Goal: Information Seeking & Learning: Understand process/instructions

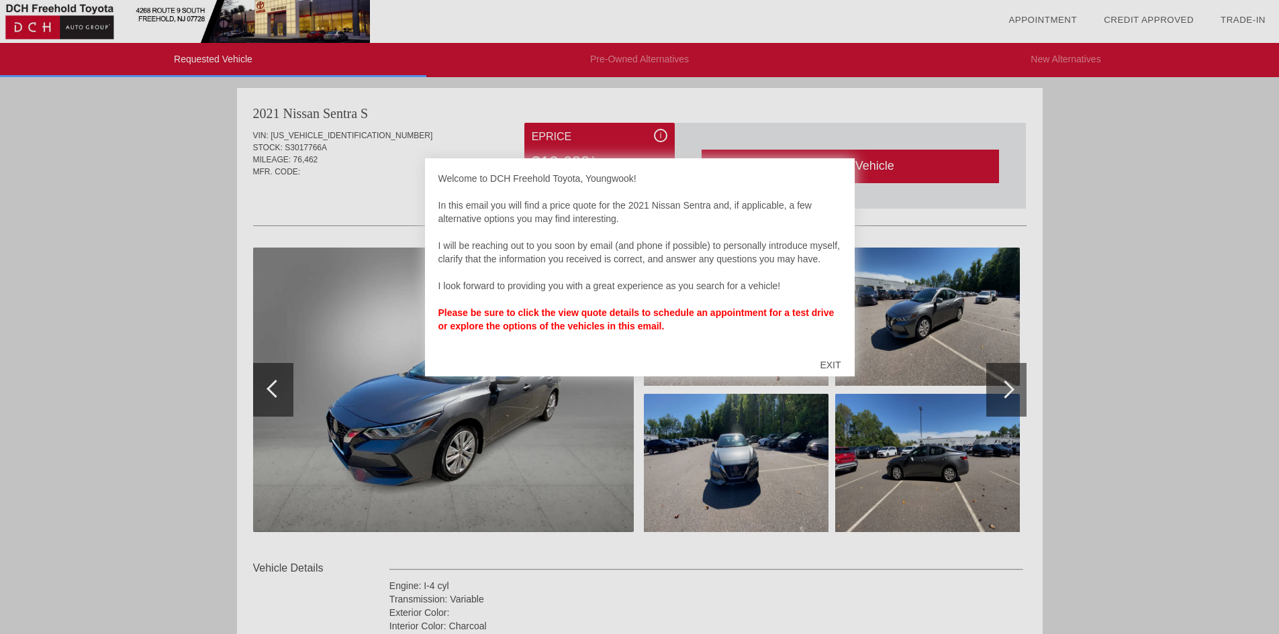
click at [831, 360] on div "EXIT" at bounding box center [830, 365] width 48 height 40
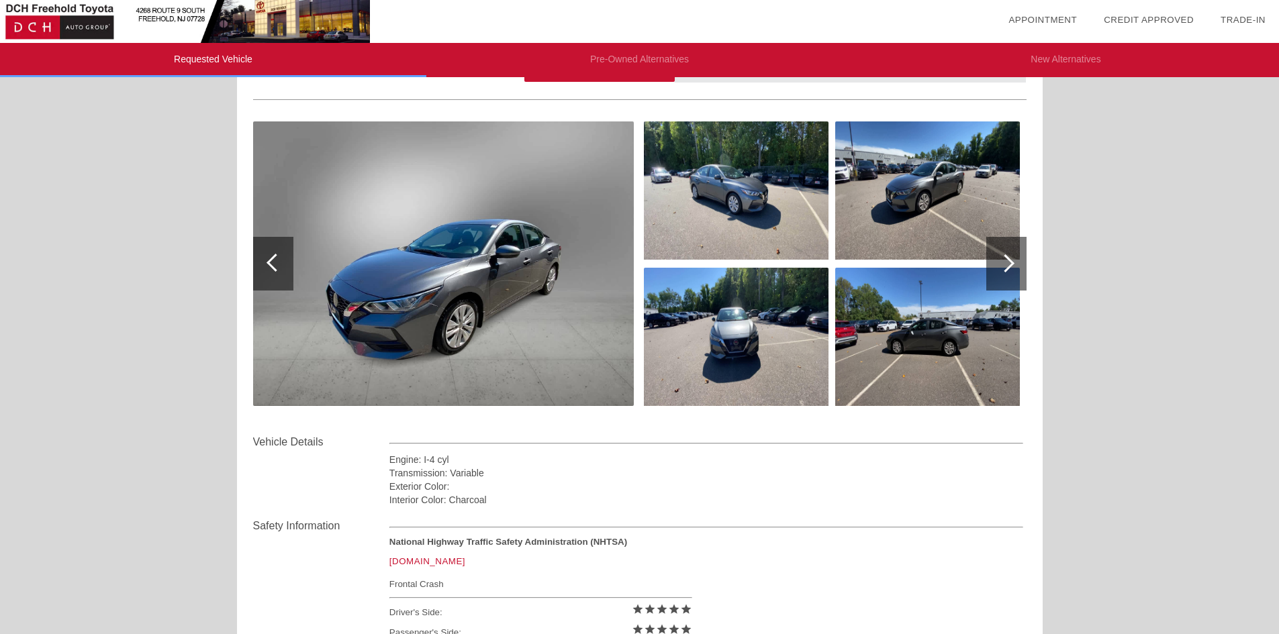
scroll to position [134, 0]
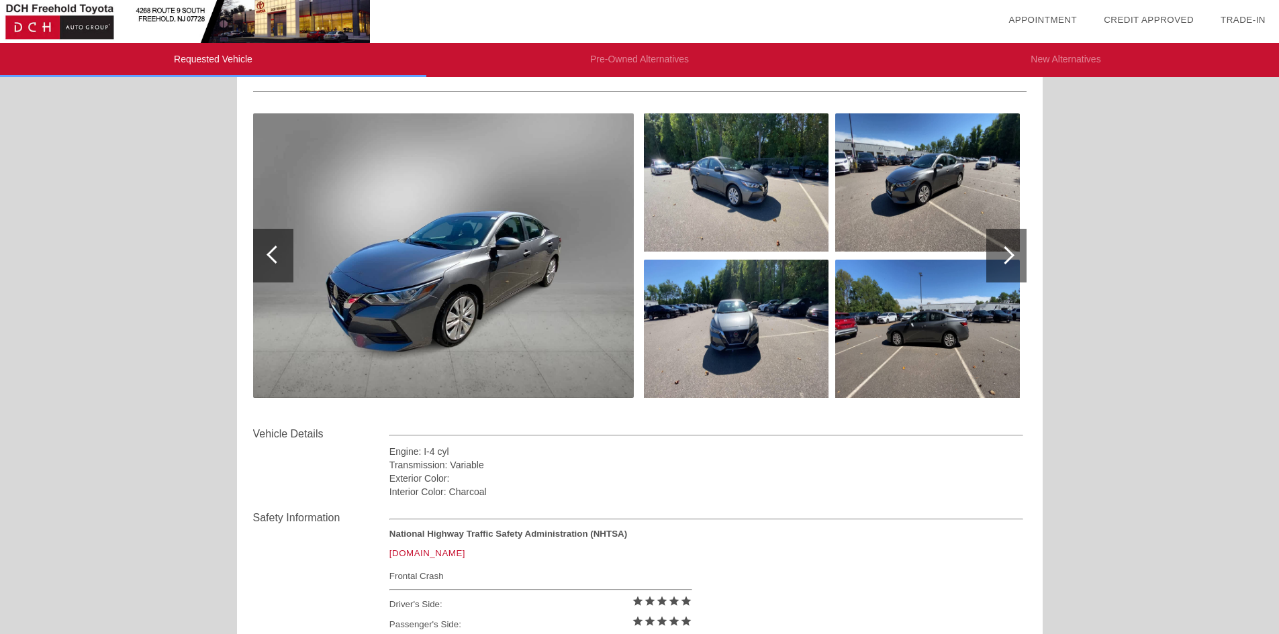
click at [1001, 255] on div at bounding box center [1005, 255] width 18 height 18
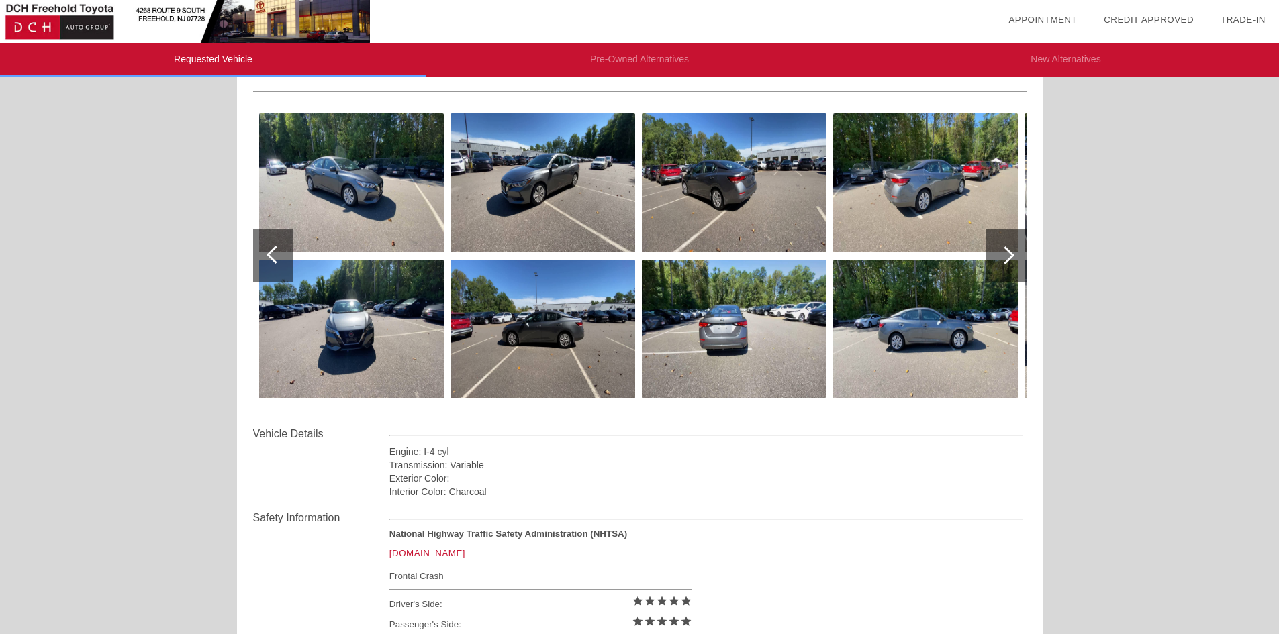
click at [1001, 255] on div at bounding box center [1005, 255] width 18 height 18
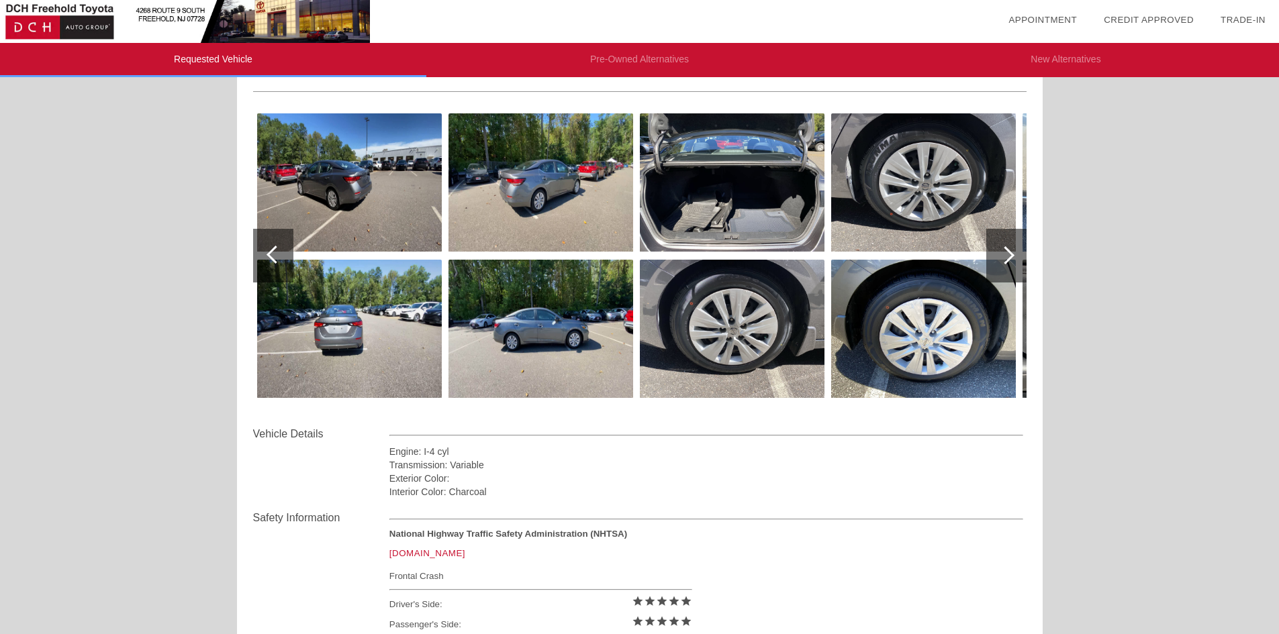
click at [1001, 255] on div at bounding box center [1005, 255] width 18 height 18
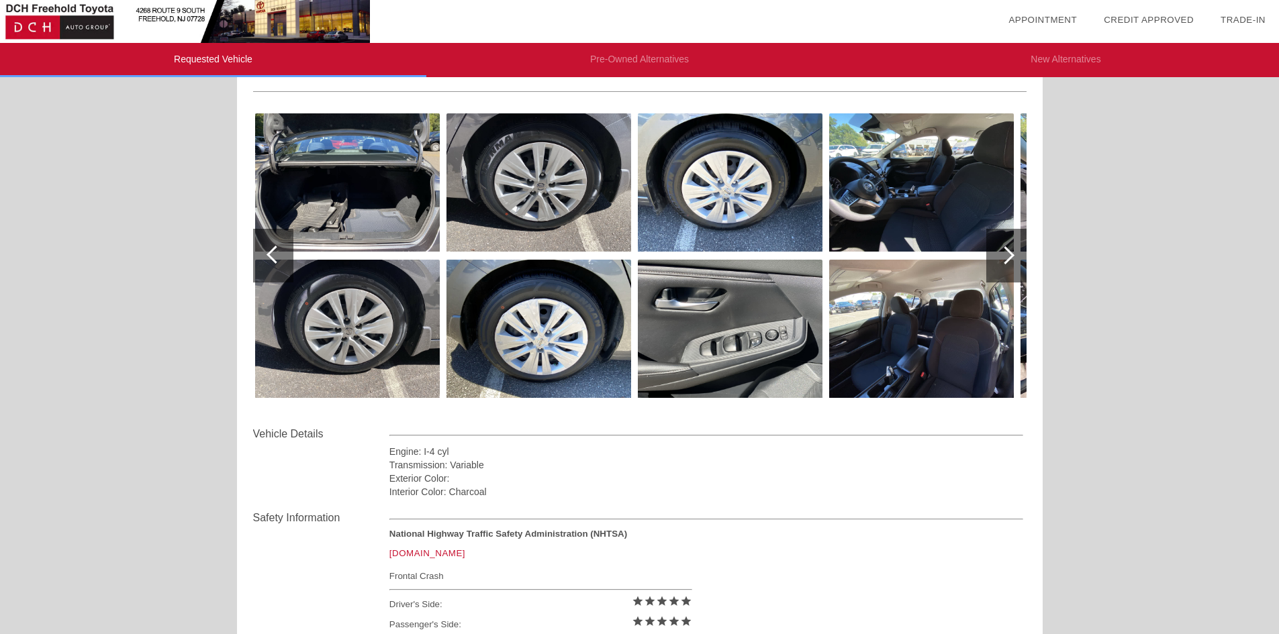
click at [1001, 255] on div at bounding box center [1005, 255] width 18 height 18
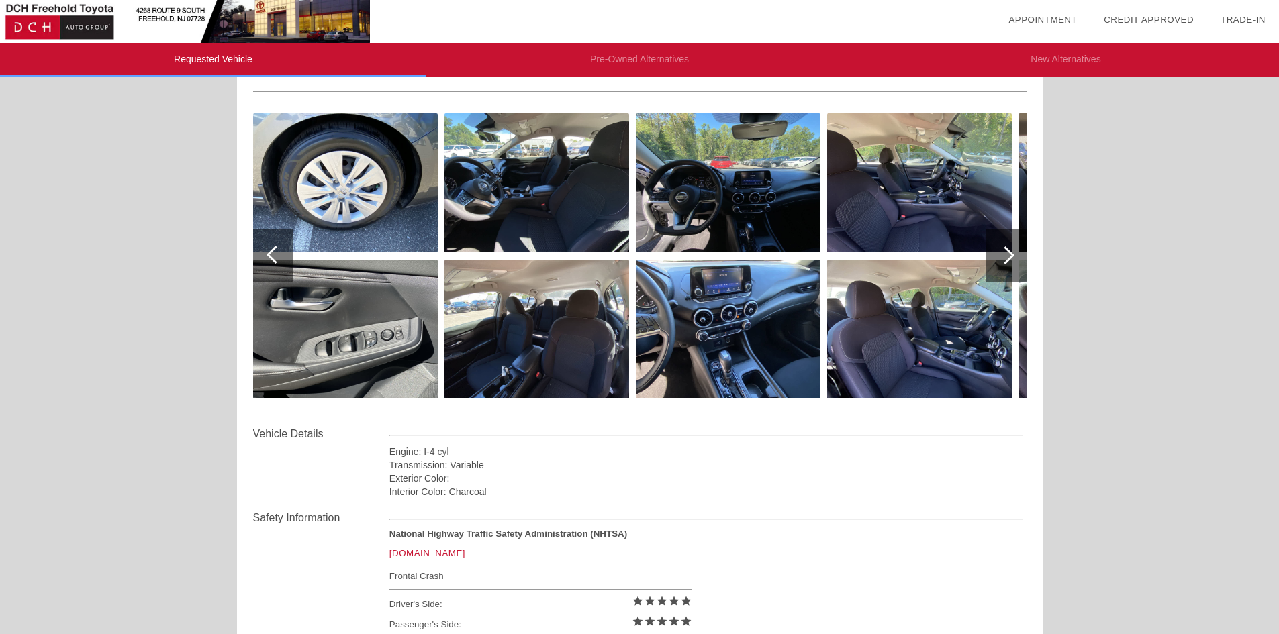
click at [1001, 255] on div at bounding box center [1005, 255] width 18 height 18
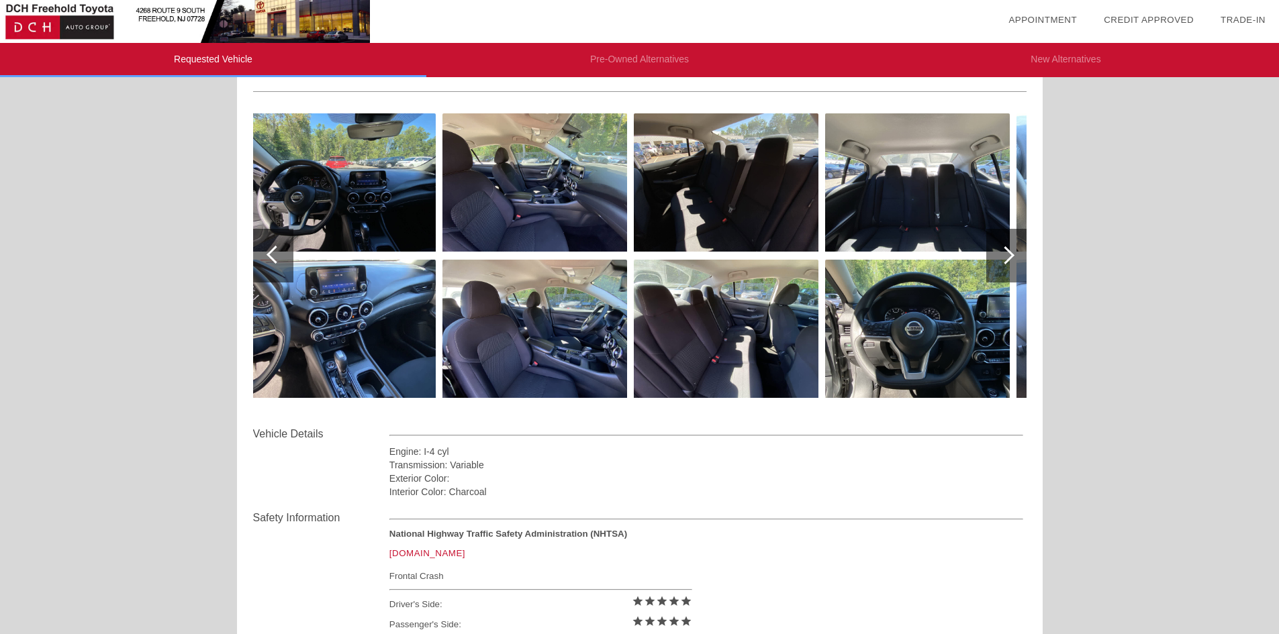
click at [1001, 255] on div at bounding box center [1005, 255] width 18 height 18
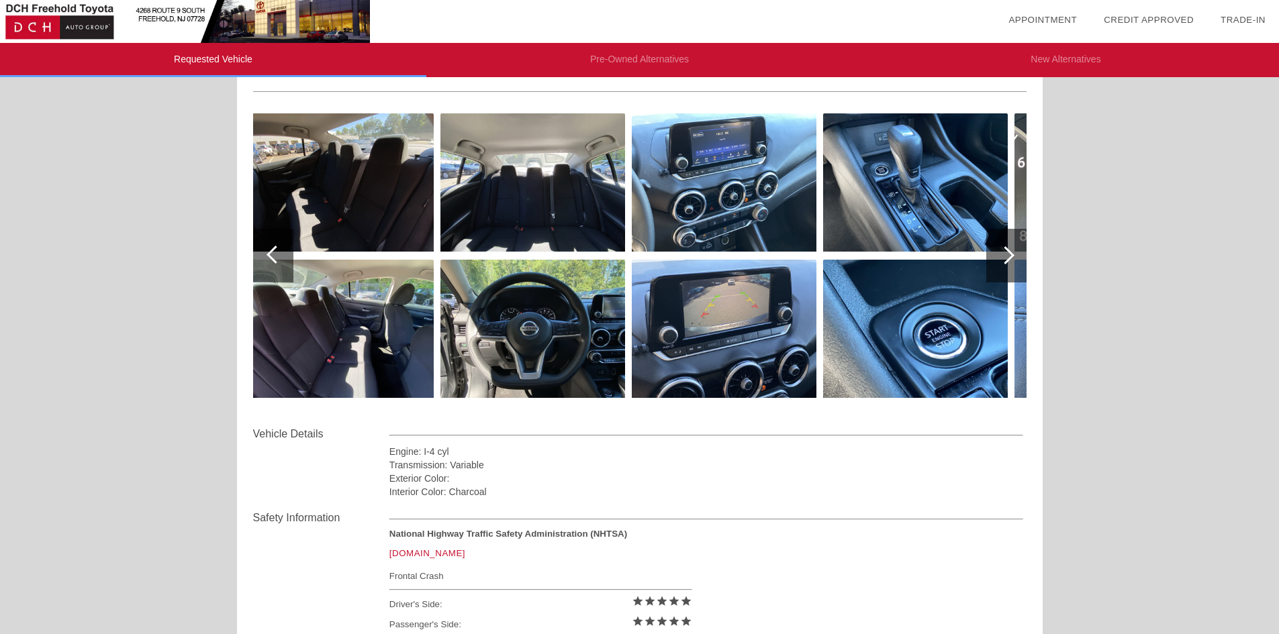
click at [1001, 255] on div at bounding box center [1005, 255] width 18 height 18
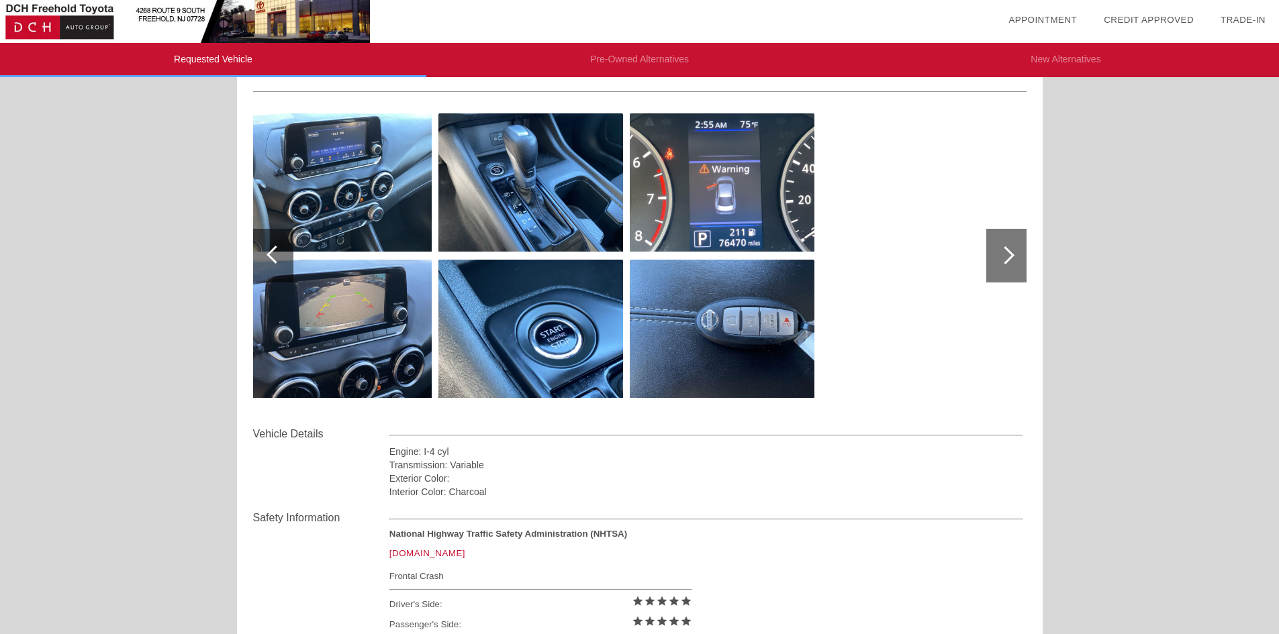
click at [1001, 255] on div at bounding box center [1005, 255] width 18 height 18
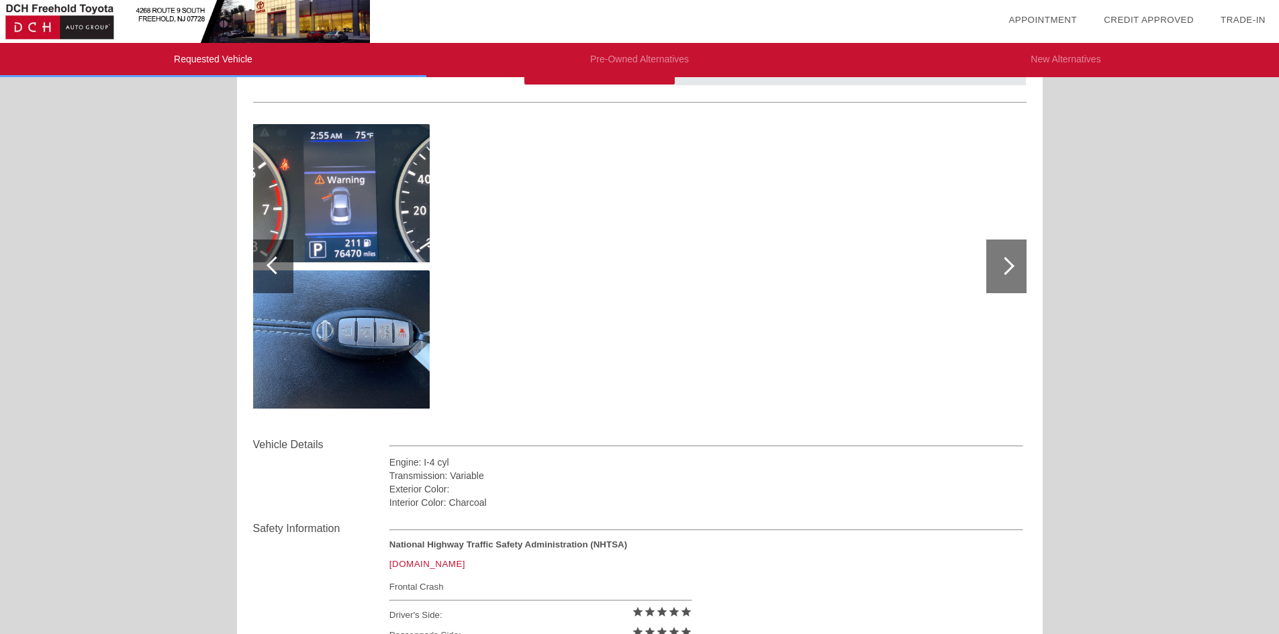
scroll to position [0, 0]
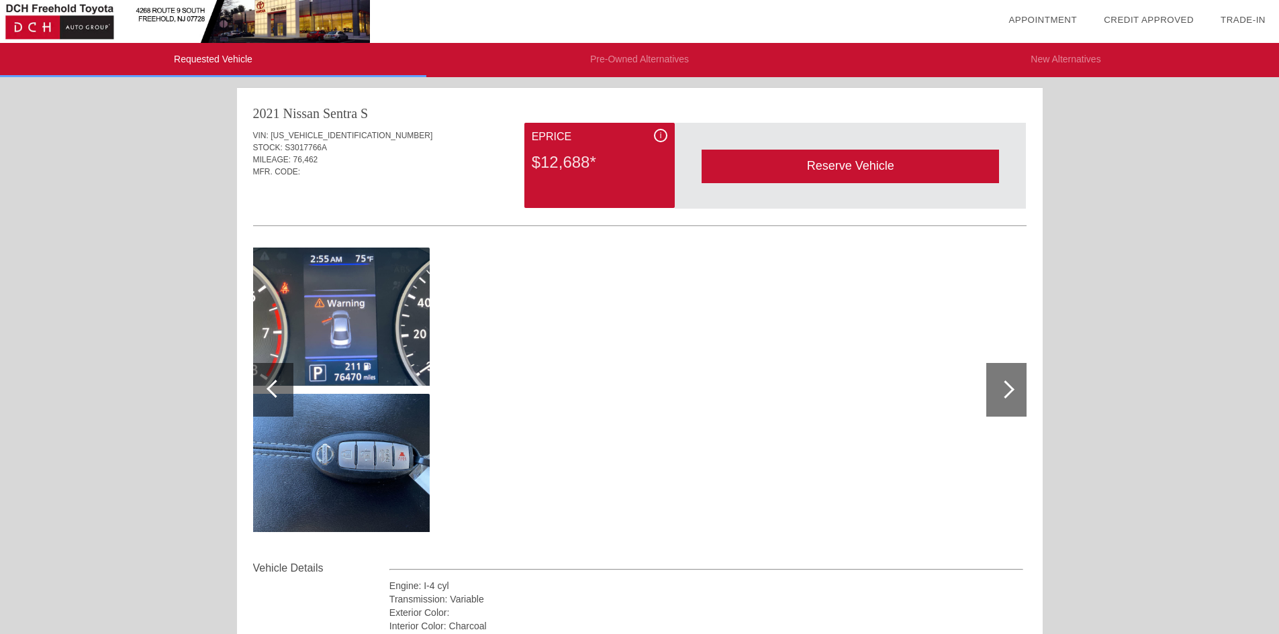
click at [1005, 395] on div at bounding box center [1005, 390] width 18 height 18
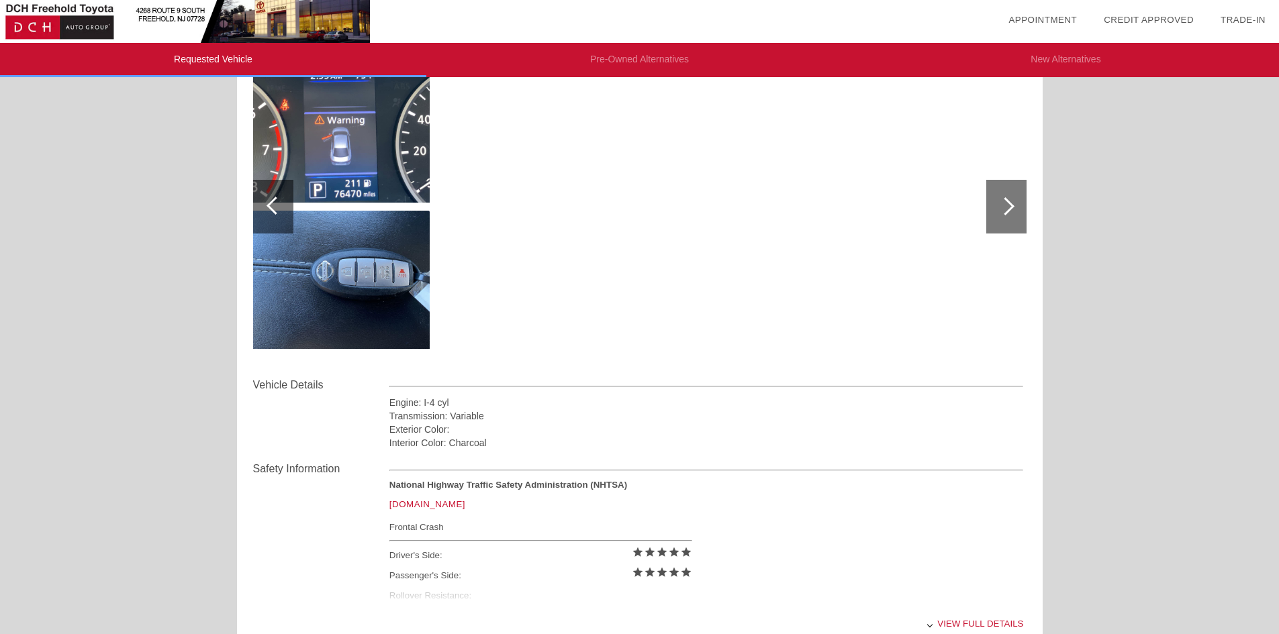
scroll to position [403, 0]
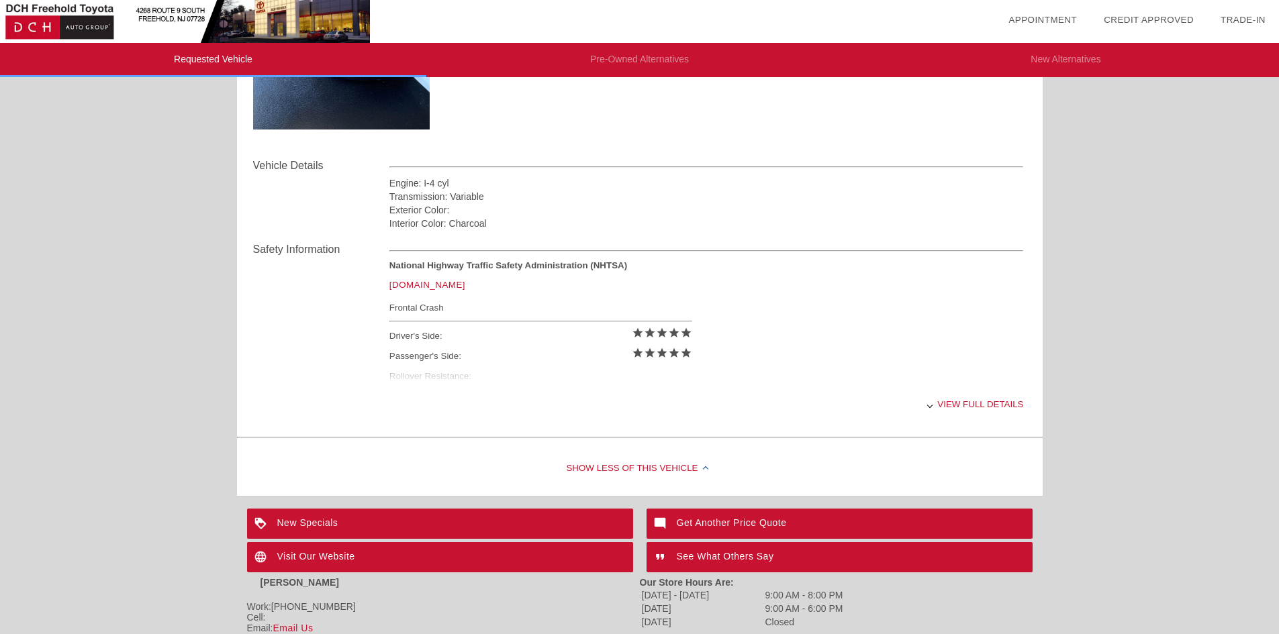
click at [482, 394] on div "View full details" at bounding box center [706, 404] width 634 height 33
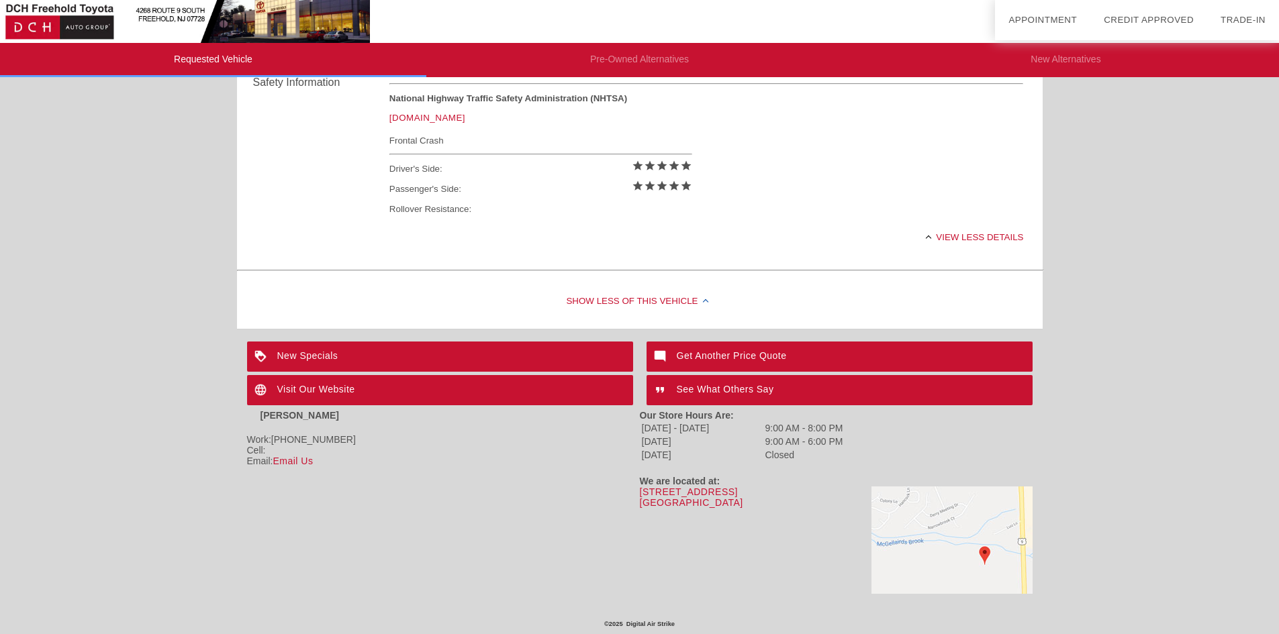
drag, startPoint x: 787, startPoint y: 503, endPoint x: 639, endPoint y: 497, distance: 147.8
click at [640, 497] on div "[STREET_ADDRESS]" at bounding box center [836, 497] width 393 height 21
copy link "[STREET_ADDRESS]"
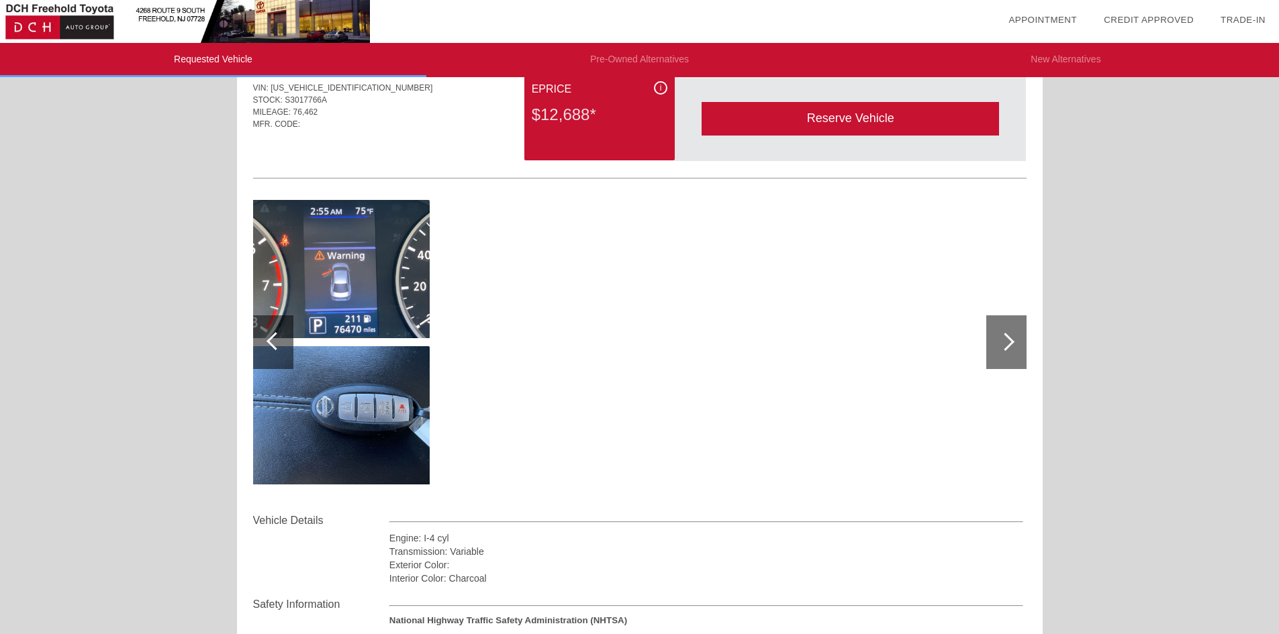
scroll to position [0, 0]
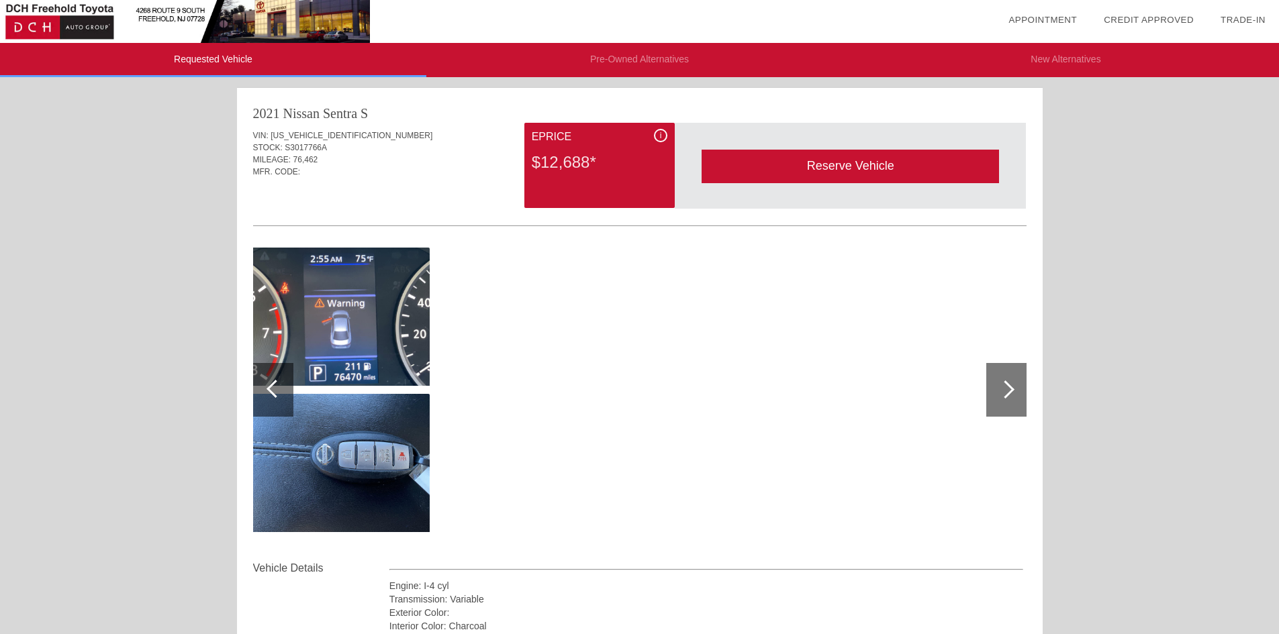
click at [652, 130] on div "ePrice" at bounding box center [600, 137] width 136 height 16
click at [658, 132] on div "i" at bounding box center [660, 135] width 13 height 13
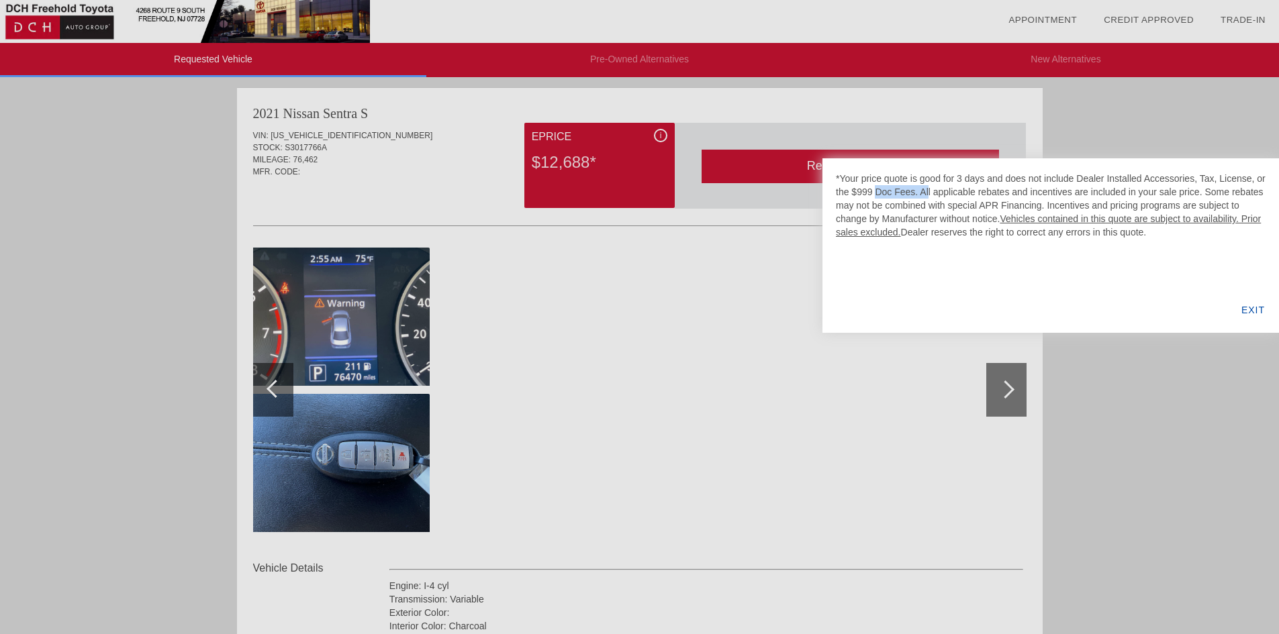
drag, startPoint x: 852, startPoint y: 191, endPoint x: 914, endPoint y: 194, distance: 61.8
click at [914, 194] on div "*Your price quote is good for 3 days and does not include Dealer Installed Acce…" at bounding box center [1051, 205] width 430 height 67
copy div "$999 Doc Fees"
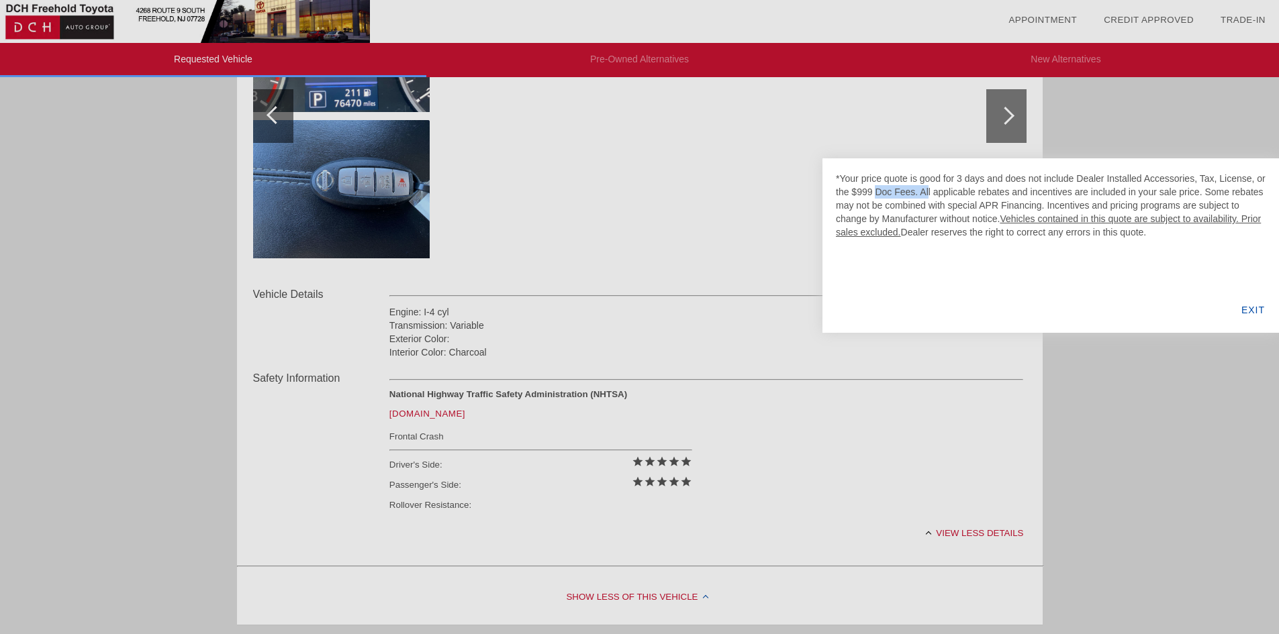
scroll to position [268, 0]
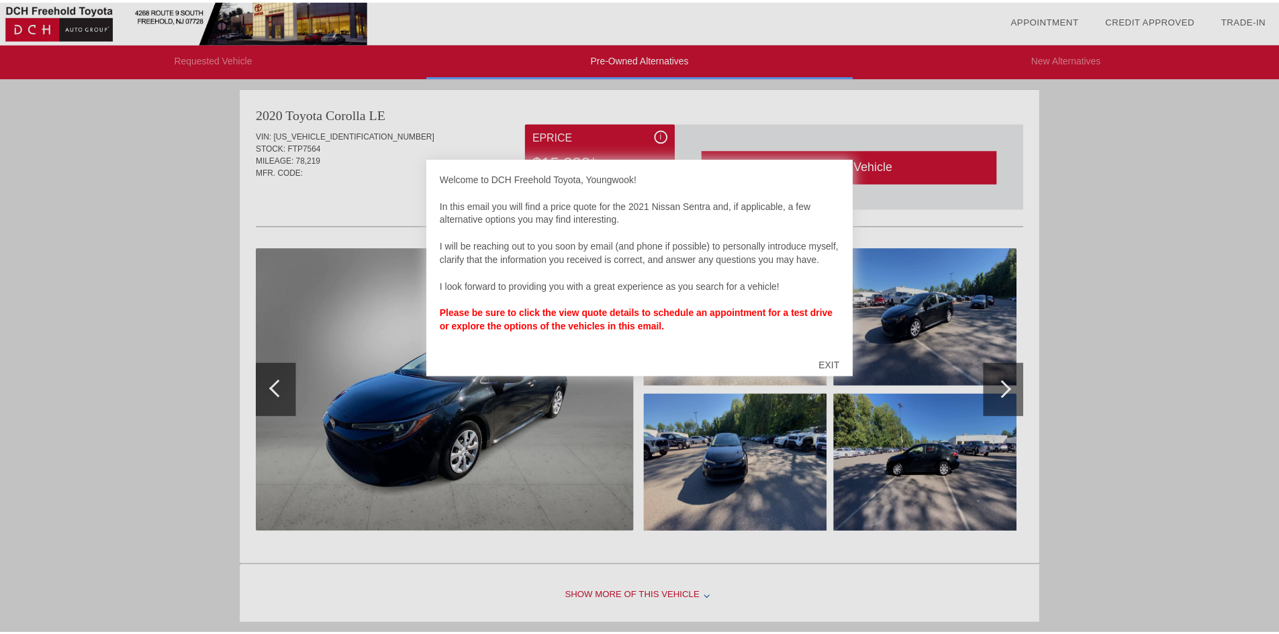
scroll to position [1100, 0]
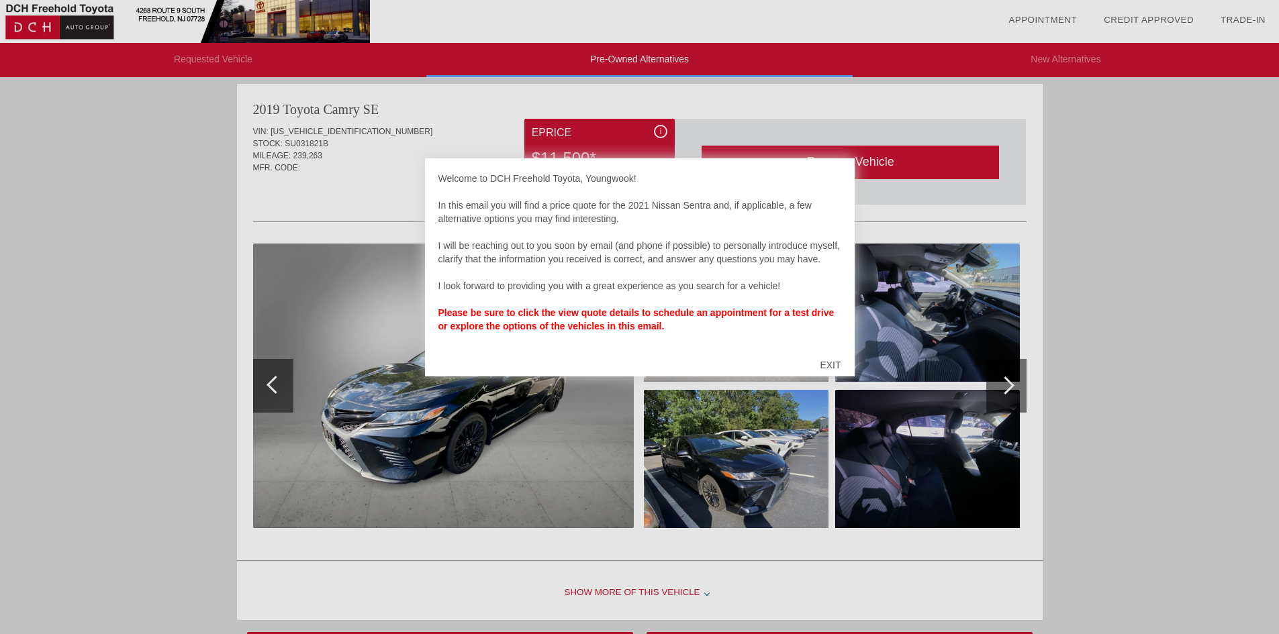
click at [815, 356] on div "EXIT" at bounding box center [830, 365] width 48 height 40
